Goal: Task Accomplishment & Management: Manage account settings

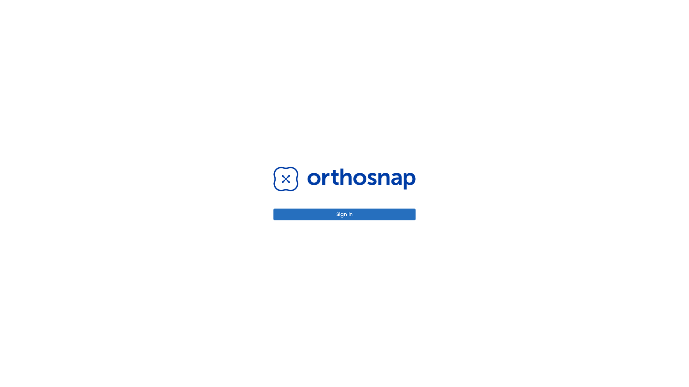
click at [344, 214] on button "Sign in" at bounding box center [344, 215] width 142 height 12
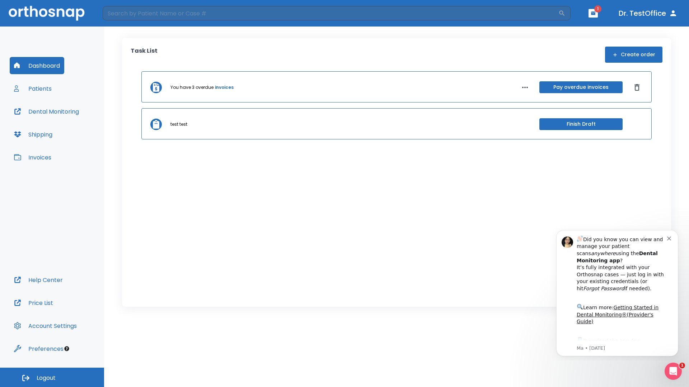
click at [52, 378] on span "Logout" at bounding box center [46, 378] width 19 height 8
